Goal: Navigation & Orientation: Find specific page/section

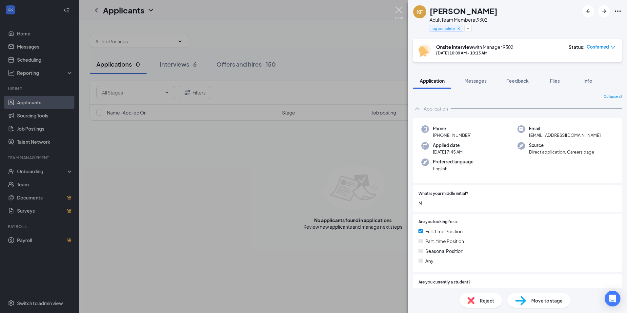
click at [398, 10] on img at bounding box center [399, 13] width 8 height 13
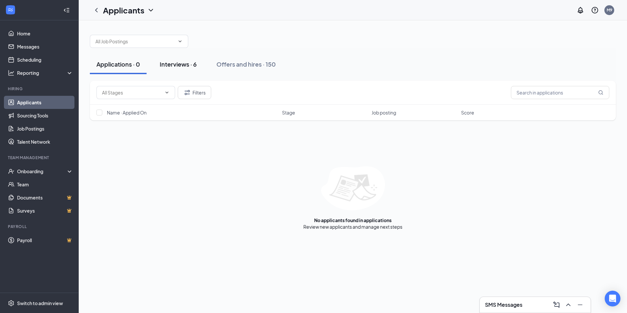
click at [173, 62] on div "Interviews · 6" at bounding box center [178, 64] width 37 height 8
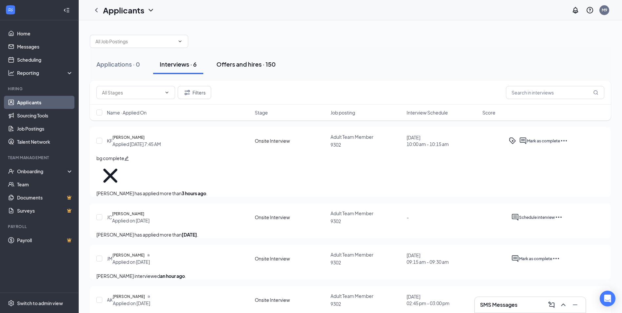
click at [218, 68] on button "Offers and hires · 150" at bounding box center [246, 64] width 72 height 20
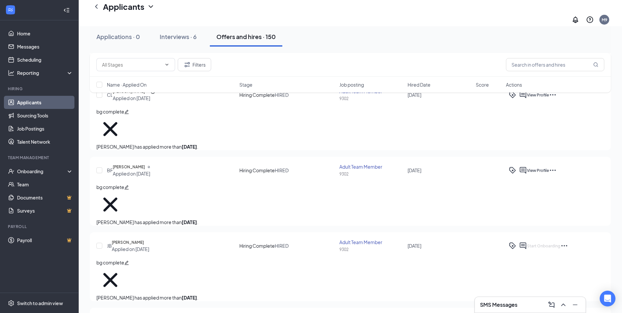
scroll to position [524, 0]
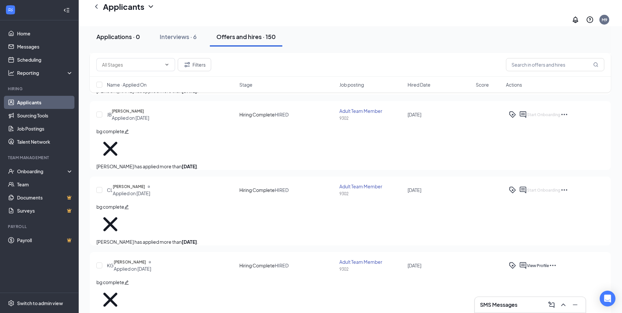
click at [145, 40] on button "Applications · 0" at bounding box center [118, 37] width 57 height 20
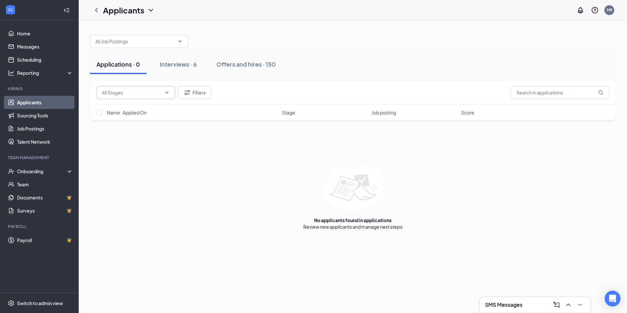
click at [158, 87] on span at bounding box center [135, 92] width 79 height 13
click at [168, 91] on icon "ChevronDown" at bounding box center [166, 92] width 5 height 5
click at [167, 91] on icon "ChevronDown" at bounding box center [166, 92] width 5 height 5
click at [159, 41] on input "text" at bounding box center [134, 41] width 79 height 7
click at [138, 82] on div "Adult Team Member (9302)" at bounding box center [123, 78] width 57 height 7
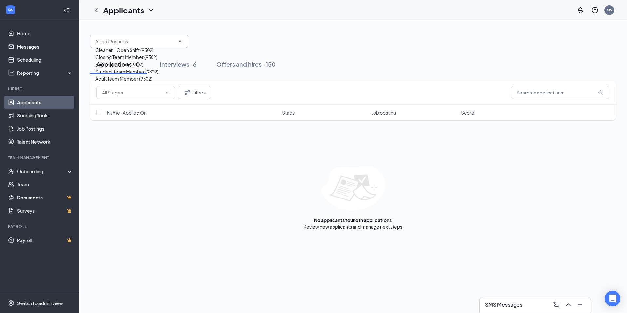
type input "Adult Team Member (9302)"
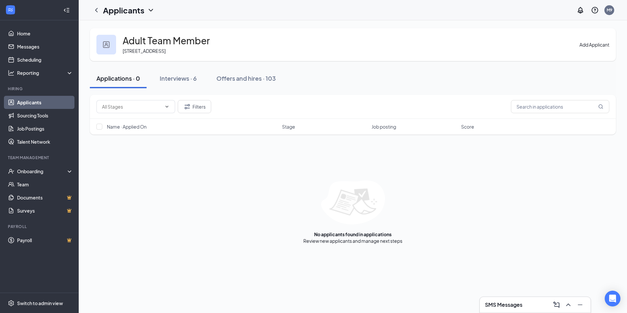
click at [136, 11] on h1 "Applicants" at bounding box center [123, 10] width 41 height 11
click at [136, 38] on link "Archived applicants" at bounding box center [129, 34] width 44 height 7
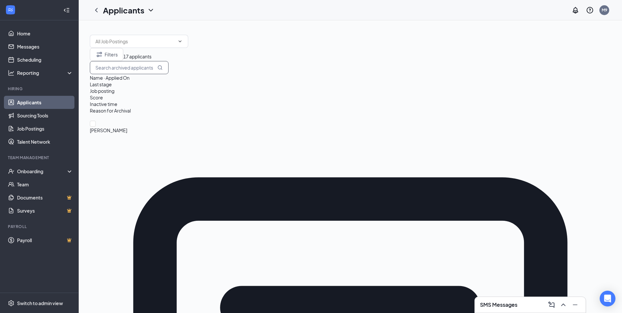
click at [168, 74] on input "text" at bounding box center [129, 67] width 79 height 13
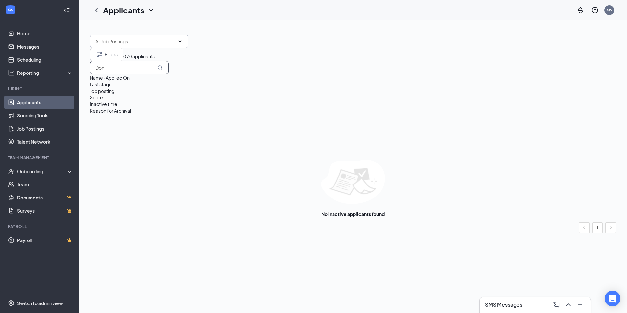
type input "Don"
drag, startPoint x: 143, startPoint y: 35, endPoint x: 143, endPoint y: 40, distance: 4.9
click at [143, 38] on span at bounding box center [139, 41] width 98 height 13
click at [180, 40] on icon "ChevronDown" at bounding box center [179, 41] width 5 height 5
click at [177, 41] on icon "ChevronDown" at bounding box center [179, 41] width 5 height 5
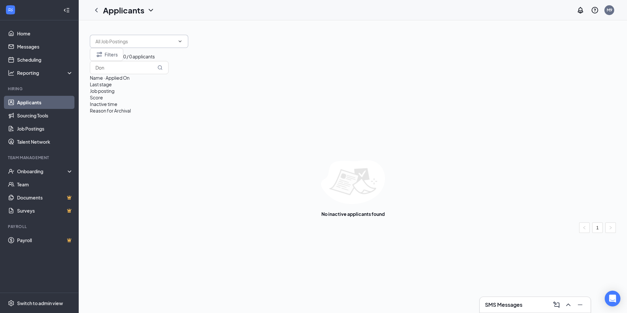
click at [136, 45] on span at bounding box center [139, 41] width 98 height 13
drag, startPoint x: 585, startPoint y: 74, endPoint x: 222, endPoint y: 97, distance: 363.5
click at [231, 102] on div "Filters 0 / 0 applicants Don Name · Applied On Last stage Job posting Score Ina…" at bounding box center [353, 132] width 526 height 169
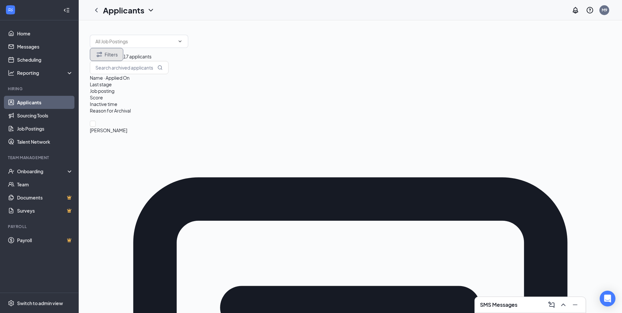
click at [122, 61] on button "Filters" at bounding box center [106, 54] width 33 height 13
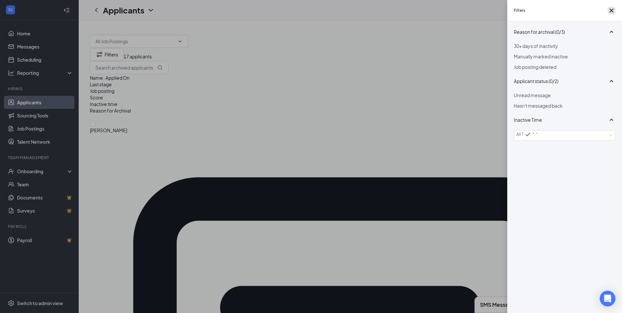
click at [607, 9] on button "button" at bounding box center [611, 11] width 8 height 8
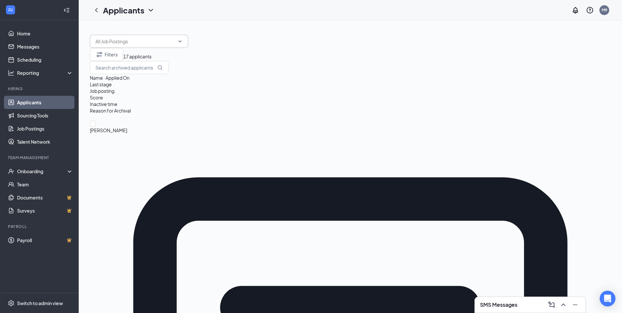
click at [181, 42] on icon "ChevronDown" at bounding box center [179, 41] width 5 height 5
click at [118, 61] on button "Filters" at bounding box center [106, 54] width 33 height 13
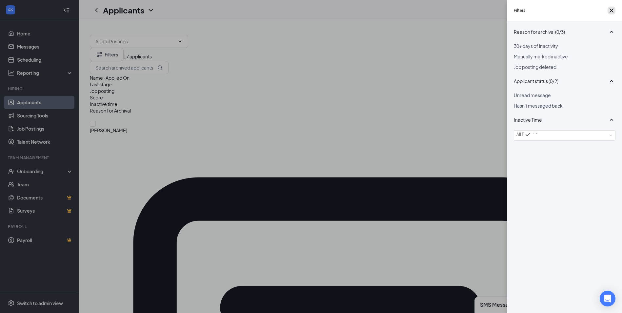
click at [610, 13] on icon "Cross" at bounding box center [611, 11] width 8 height 8
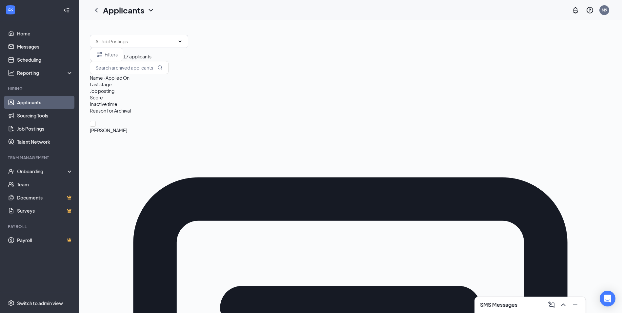
click at [200, 34] on div at bounding box center [350, 38] width 521 height 20
click at [20, 178] on div "Onboarding" at bounding box center [39, 171] width 79 height 13
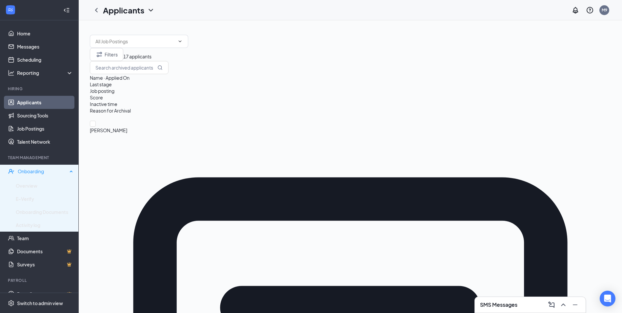
click at [31, 173] on div "Onboarding" at bounding box center [43, 171] width 50 height 7
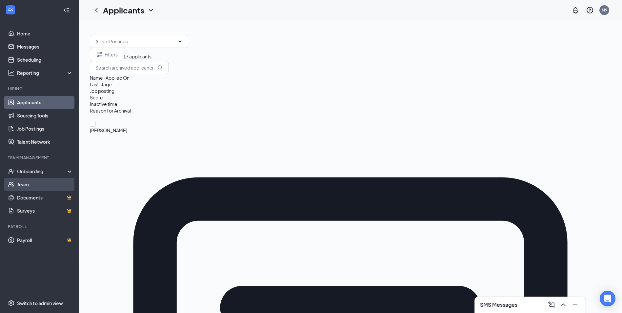
click at [37, 187] on link "Team" at bounding box center [45, 184] width 56 height 13
